Goal: Transaction & Acquisition: Purchase product/service

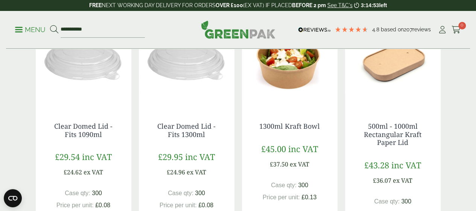
scroll to position [440, 0]
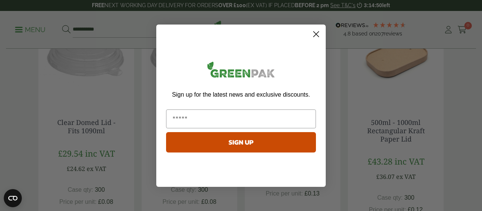
type input "**********"
click at [195, 145] on button "SIGN UP" at bounding box center [241, 142] width 150 height 20
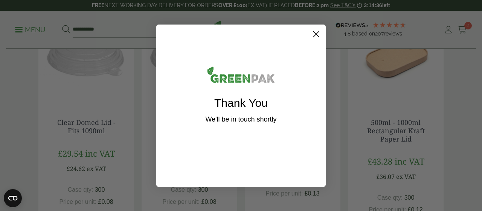
click at [316, 33] on circle "Close dialog" at bounding box center [316, 33] width 12 height 12
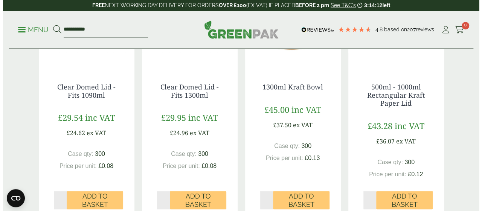
scroll to position [478, 0]
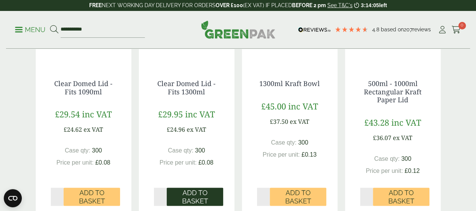
click at [196, 190] on span "Add to Basket" at bounding box center [195, 196] width 46 height 16
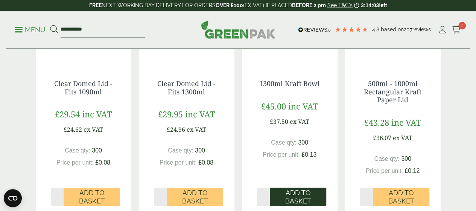
click at [288, 197] on span "Add to Basket" at bounding box center [298, 196] width 46 height 16
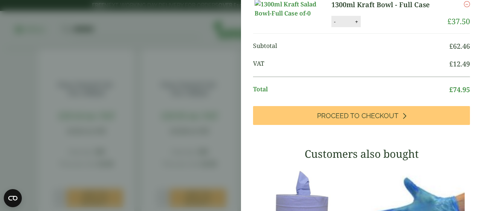
click at [175, 151] on aside "1300ml Kraft Bowl - Full Case (GP2720071B) - Added to basket Clear Domed Lid - …" at bounding box center [241, 105] width 482 height 211
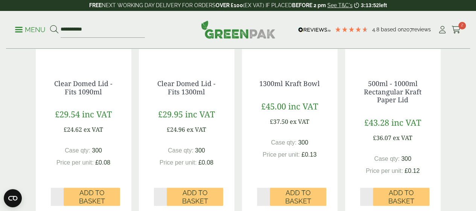
scroll to position [96, 0]
drag, startPoint x: 106, startPoint y: 28, endPoint x: 59, endPoint y: 28, distance: 46.7
click at [59, 28] on ul "**********" at bounding box center [80, 30] width 130 height 16
type input "******"
click at [50, 25] on button at bounding box center [54, 30] width 8 height 10
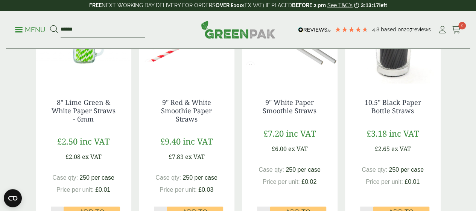
scroll to position [441, 0]
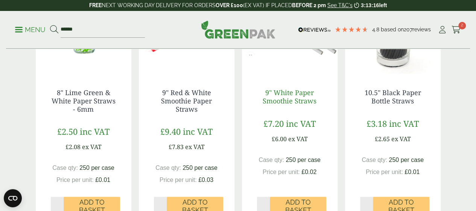
click at [285, 105] on link "9" White Paper Smoothie Straws" at bounding box center [290, 96] width 54 height 17
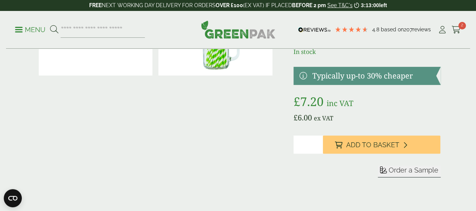
scroll to position [80, 0]
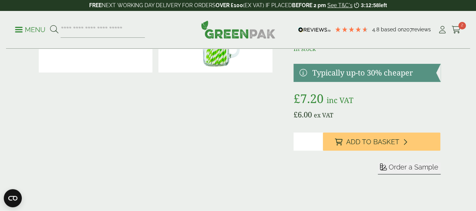
click at [395, 171] on span "Order a Sample" at bounding box center [414, 167] width 50 height 8
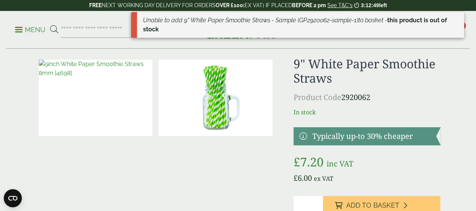
scroll to position [0, 0]
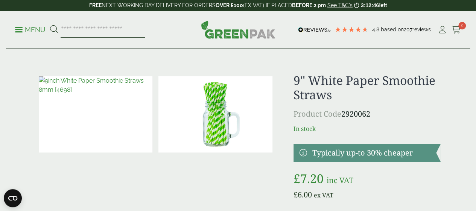
click at [125, 31] on input "search" at bounding box center [103, 30] width 84 height 16
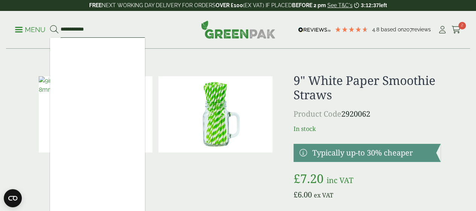
type input "**********"
click at [50, 25] on button at bounding box center [54, 30] width 8 height 10
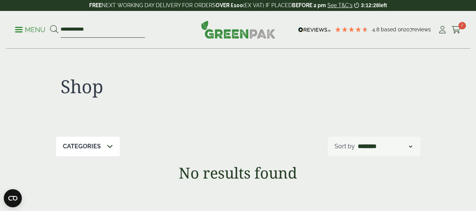
drag, startPoint x: 106, startPoint y: 29, endPoint x: 70, endPoint y: 24, distance: 36.4
click at [70, 24] on form "**********" at bounding box center [97, 30] width 95 height 16
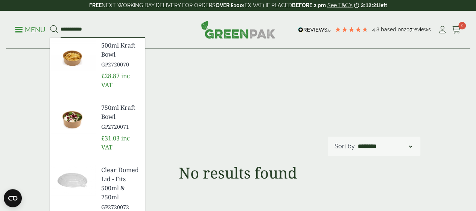
type input "**********"
click at [50, 25] on button at bounding box center [54, 30] width 8 height 10
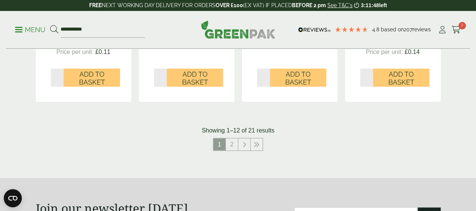
scroll to position [846, 0]
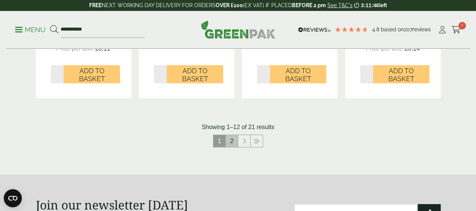
click at [233, 147] on link "2" at bounding box center [232, 141] width 12 height 12
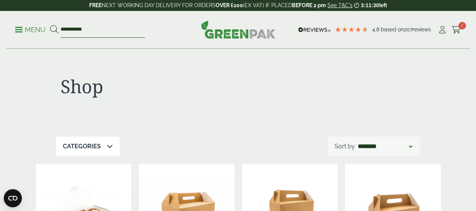
click at [82, 27] on input "**********" at bounding box center [103, 30] width 84 height 16
type input "**********"
click at [50, 25] on button at bounding box center [54, 30] width 8 height 10
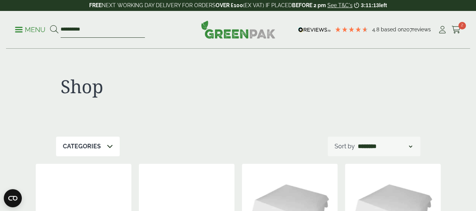
drag, startPoint x: 101, startPoint y: 31, endPoint x: 71, endPoint y: 29, distance: 29.8
click at [71, 29] on form "**********" at bounding box center [97, 30] width 95 height 16
type input "****"
click at [50, 25] on button at bounding box center [54, 30] width 8 height 10
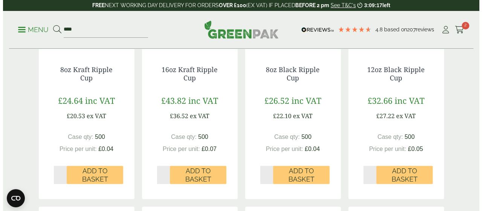
scroll to position [473, 0]
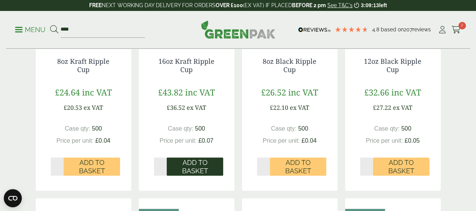
click at [197, 174] on span "Add to Basket" at bounding box center [195, 166] width 46 height 16
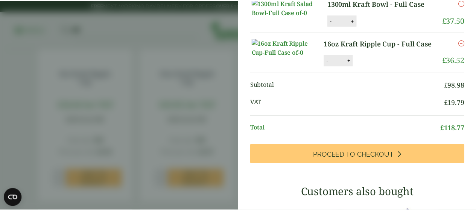
scroll to position [0, 0]
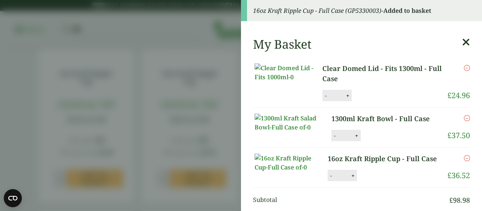
click at [201, 44] on aside "16oz Kraft Ripple Cup - Full Case (GP5330003) - Added to basket My Basket Clear…" at bounding box center [241, 105] width 482 height 211
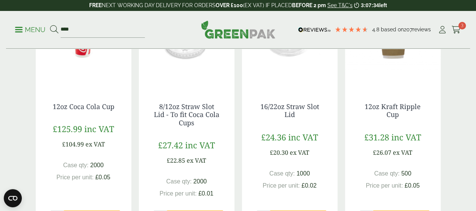
scroll to position [172, 0]
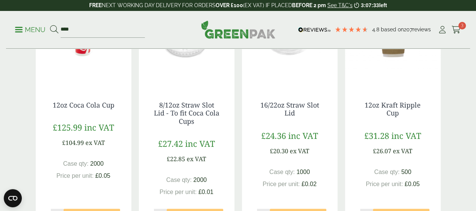
drag, startPoint x: 458, startPoint y: 40, endPoint x: 458, endPoint y: 20, distance: 20.0
click at [458, 21] on div "Menu **** 4.8 Based on 207 reviews Cart 3" at bounding box center [238, 30] width 464 height 38
click at [93, 33] on input "****" at bounding box center [103, 30] width 84 height 16
type input "*"
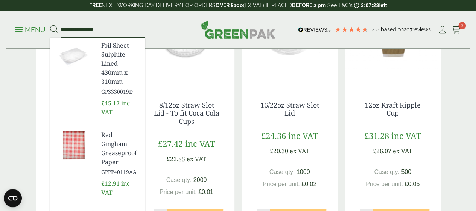
type input "**********"
click at [50, 25] on button at bounding box center [54, 30] width 8 height 10
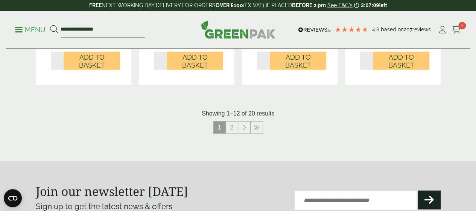
scroll to position [855, 0]
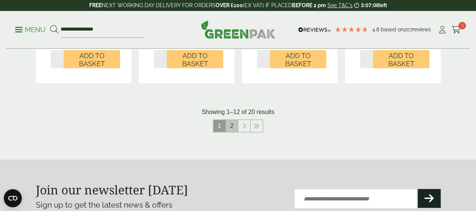
click at [232, 131] on link "2" at bounding box center [232, 126] width 12 height 12
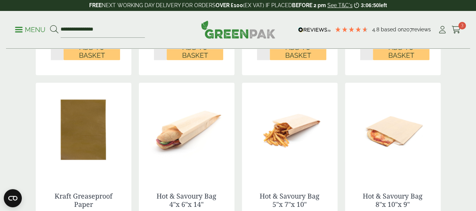
scroll to position [397, 0]
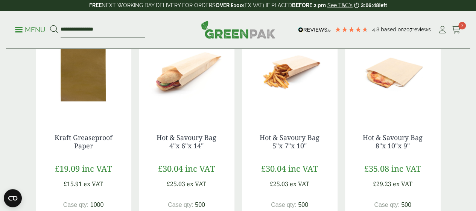
click at [91, 104] on img at bounding box center [84, 71] width 96 height 94
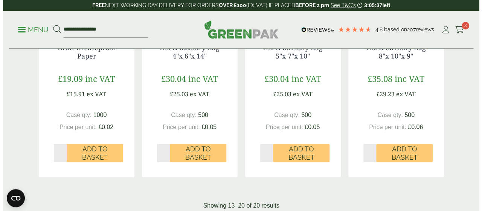
scroll to position [489, 0]
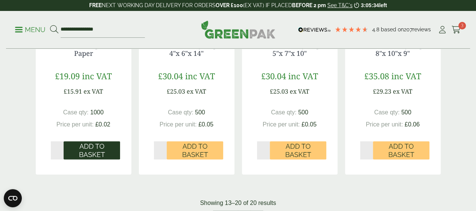
click at [98, 158] on span "Add to Basket" at bounding box center [92, 150] width 46 height 16
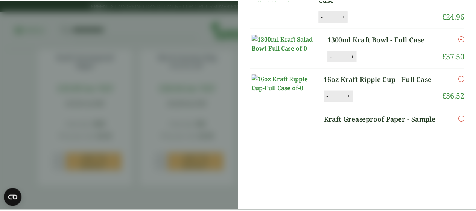
scroll to position [104, 0]
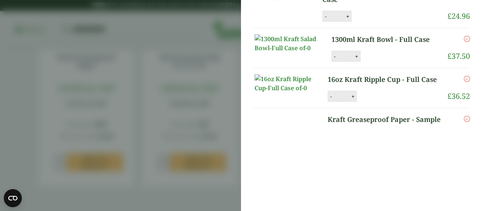
click at [182, 104] on aside "Kraft Greaseproof Paper - Full Case (GPPP40153) - Added to basket My Basket Cle…" at bounding box center [241, 105] width 482 height 211
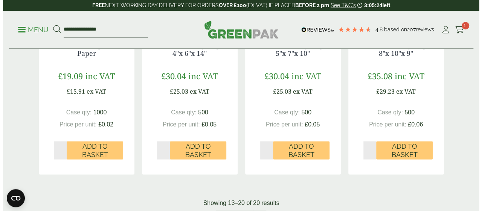
scroll to position [73, 0]
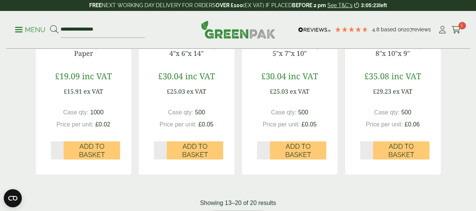
click at [27, 31] on p "Menu" at bounding box center [30, 29] width 31 height 9
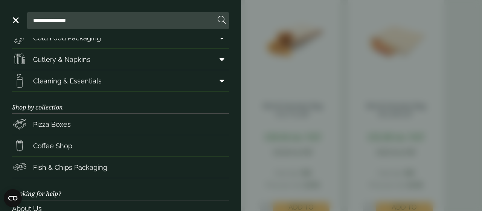
scroll to position [100, 0]
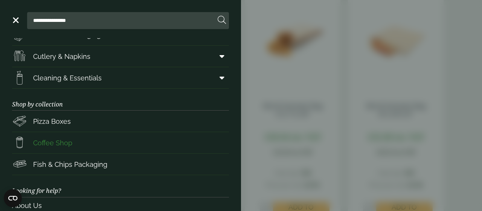
click at [167, 142] on link "Coffee Shop" at bounding box center [120, 142] width 217 height 21
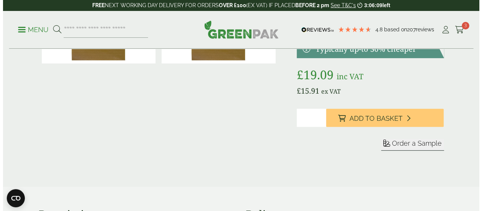
scroll to position [95, 0]
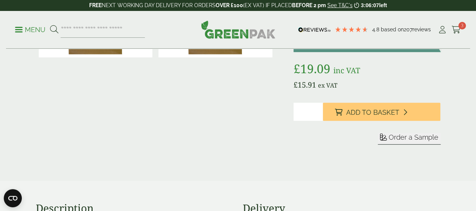
click at [410, 141] on span "Order a Sample" at bounding box center [414, 137] width 50 height 8
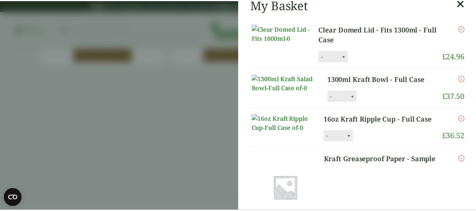
scroll to position [0, 0]
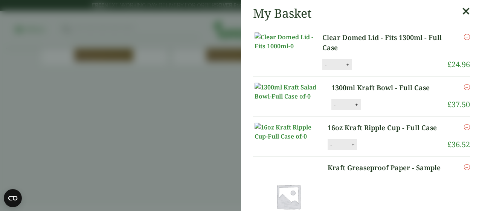
click at [462, 11] on icon at bounding box center [466, 11] width 8 height 11
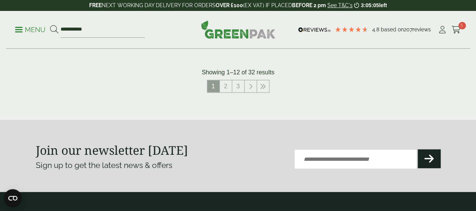
scroll to position [868, 0]
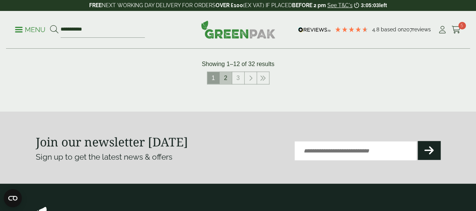
click at [224, 84] on link "2" at bounding box center [226, 78] width 12 height 12
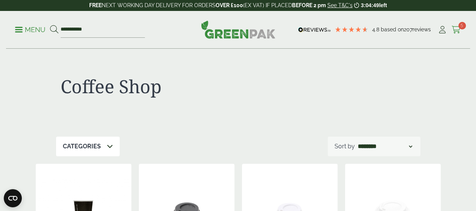
click at [458, 29] on icon at bounding box center [456, 30] width 9 height 8
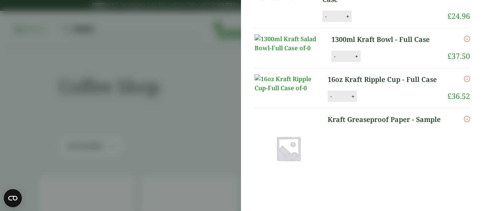
scroll to position [114, 0]
click at [427, 126] on div "My Basket Clear Domed Lid - Fits 1300ml - Full Case Clear Domed Lid - Fits 1300…" at bounding box center [361, 105] width 241 height 211
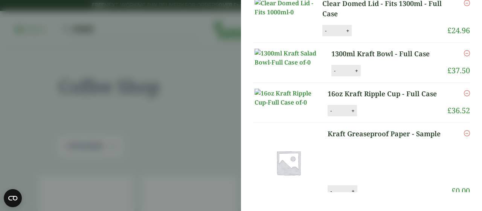
scroll to position [0, 0]
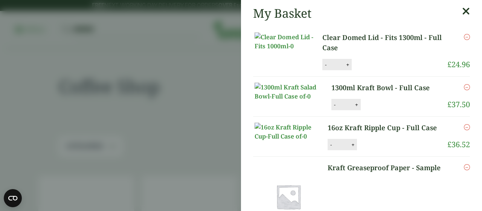
click at [462, 9] on icon at bounding box center [466, 11] width 8 height 11
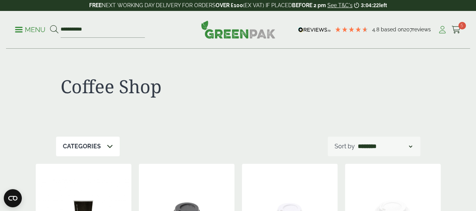
click at [441, 28] on icon at bounding box center [442, 30] width 9 height 8
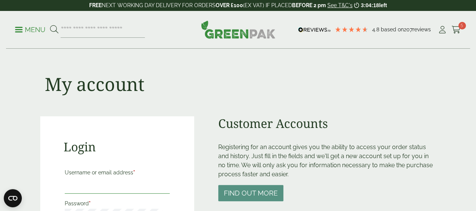
click at [128, 185] on input "Username or email address *" at bounding box center [117, 185] width 105 height 16
type input "**********"
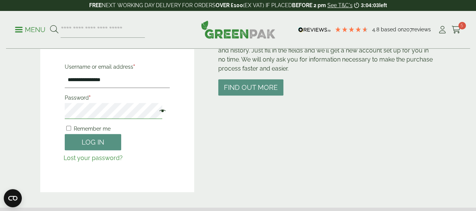
scroll to position [118, 0]
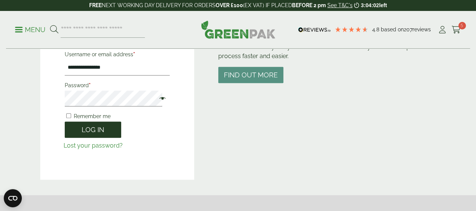
click at [104, 128] on button "Log in" at bounding box center [93, 129] width 56 height 16
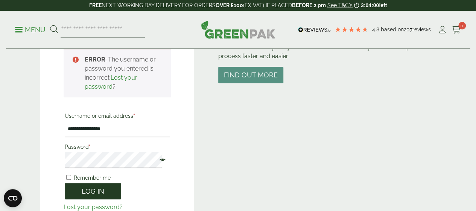
scroll to position [166, 0]
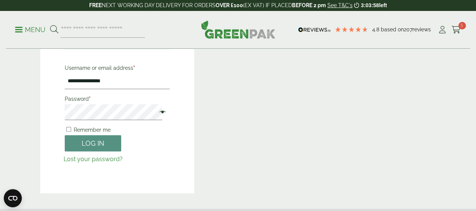
click at [106, 158] on link "Lost your password?" at bounding box center [93, 158] width 59 height 7
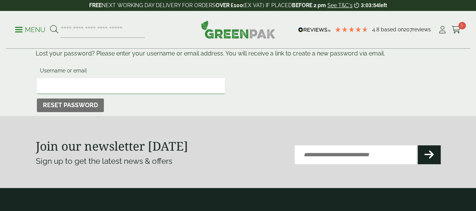
click at [94, 82] on input "Username or email" at bounding box center [131, 86] width 188 height 16
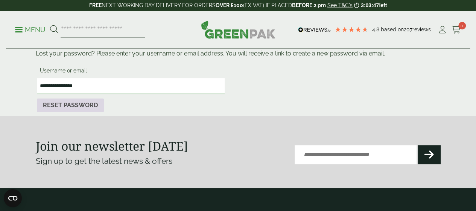
type input "**********"
click at [83, 104] on button "Reset password" at bounding box center [70, 105] width 67 height 14
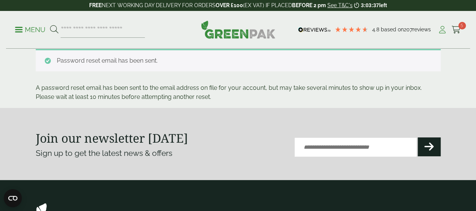
click at [441, 29] on icon at bounding box center [442, 30] width 9 height 8
